Goal: Task Accomplishment & Management: Manage account settings

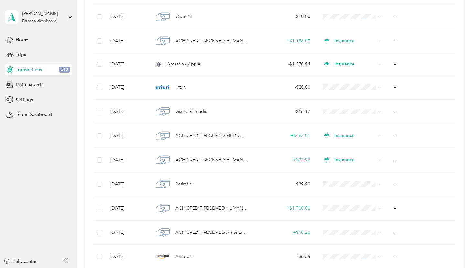
scroll to position [786, 0]
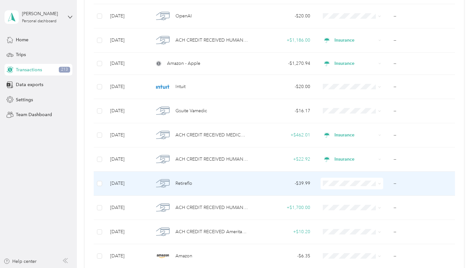
click at [357, 192] on td at bounding box center [351, 184] width 73 height 24
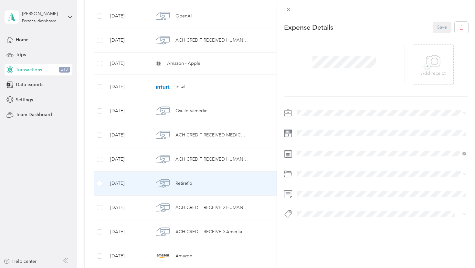
click at [251, 112] on div "This expense cannot be edited because it is either under review, approved, or p…" at bounding box center [237, 134] width 475 height 268
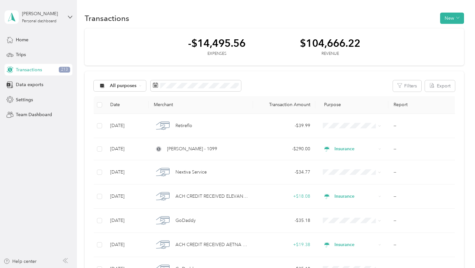
click at [251, 106] on th "Merchant" at bounding box center [201, 105] width 104 height 18
